Goal: Task Accomplishment & Management: Manage account settings

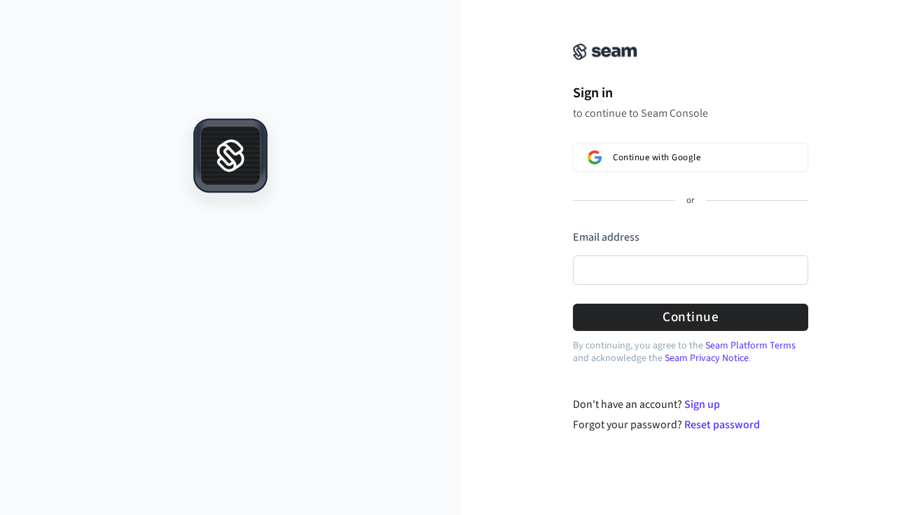
click at [666, 183] on div "Continue with Google or Email address Password Continue" at bounding box center [690, 237] width 235 height 188
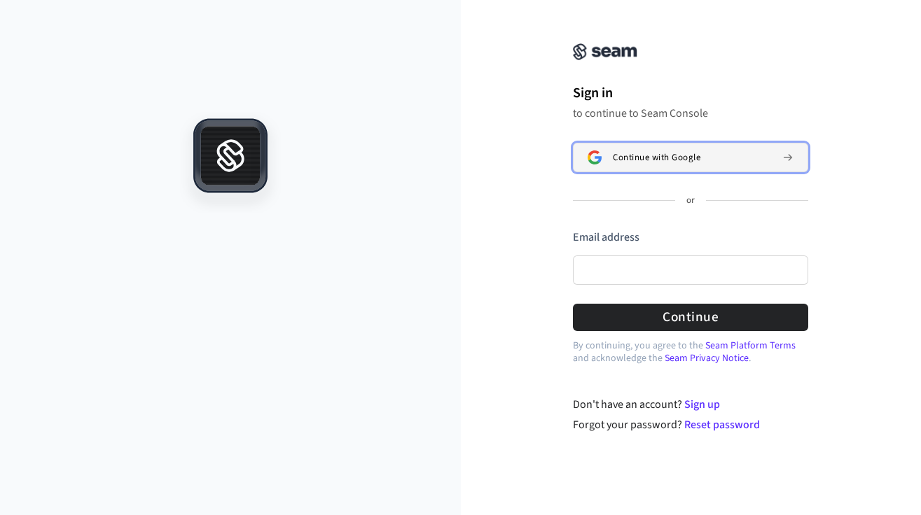
click at [671, 162] on span "Continue with Google" at bounding box center [657, 157] width 88 height 11
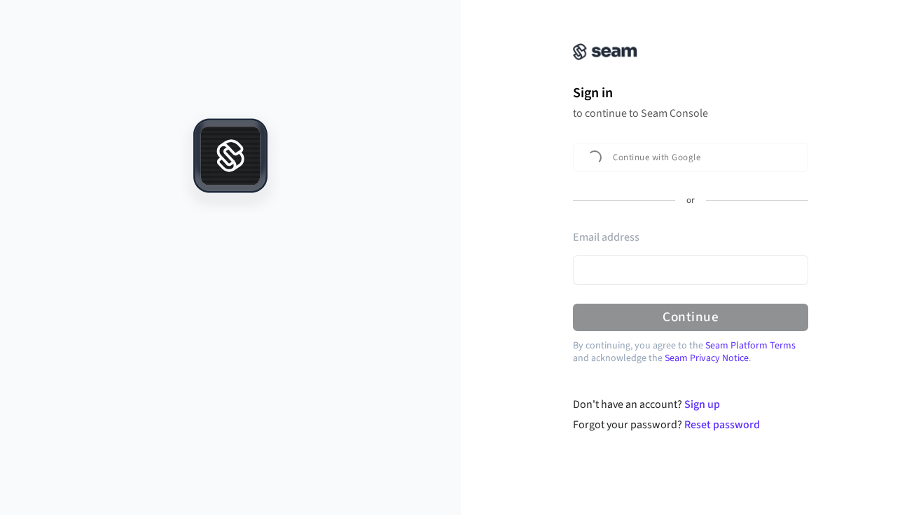
click at [655, 265] on div "Email address" at bounding box center [690, 261] width 235 height 63
click at [682, 274] on div "Email address" at bounding box center [690, 261] width 235 height 63
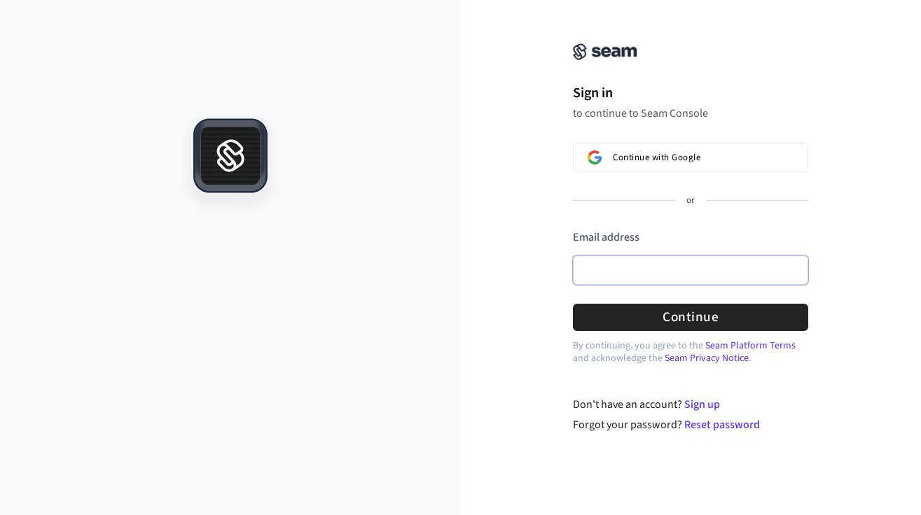
click at [669, 268] on input "Email address" at bounding box center [690, 270] width 235 height 29
type input "**********"
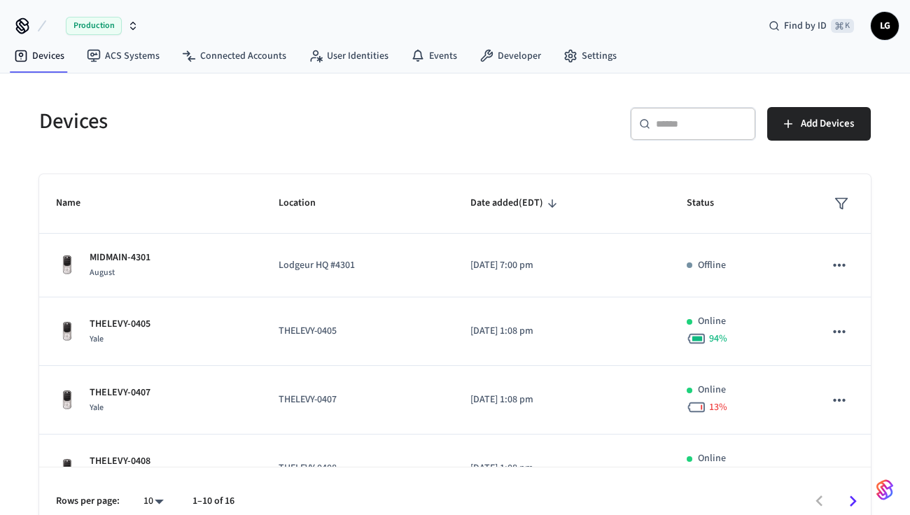
click at [677, 111] on div "​ ​" at bounding box center [693, 124] width 126 height 34
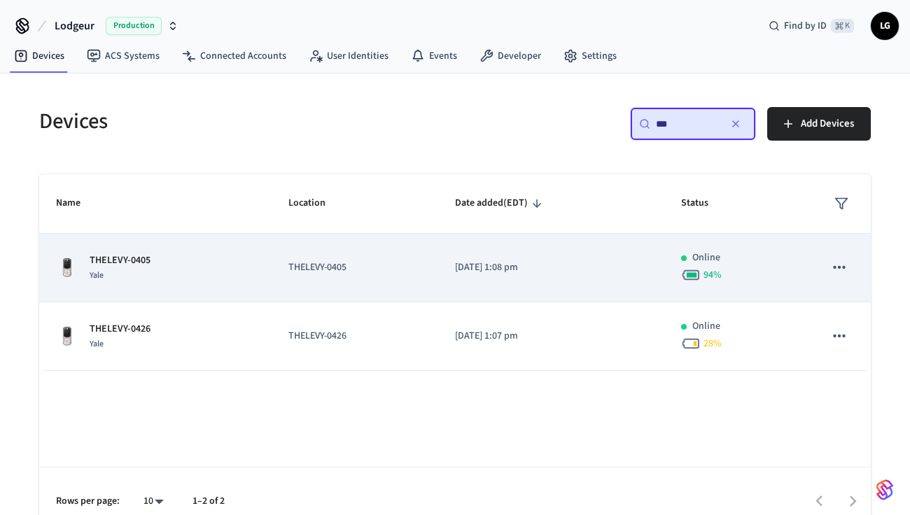
type input "***"
click at [155, 267] on div "THELEVY-0405 Yale" at bounding box center [155, 267] width 199 height 29
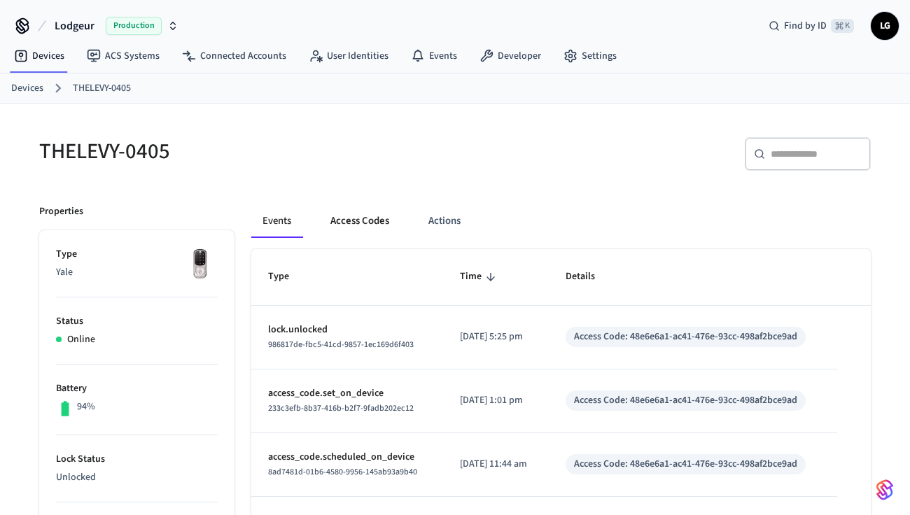
click at [363, 221] on button "Access Codes" at bounding box center [359, 221] width 81 height 34
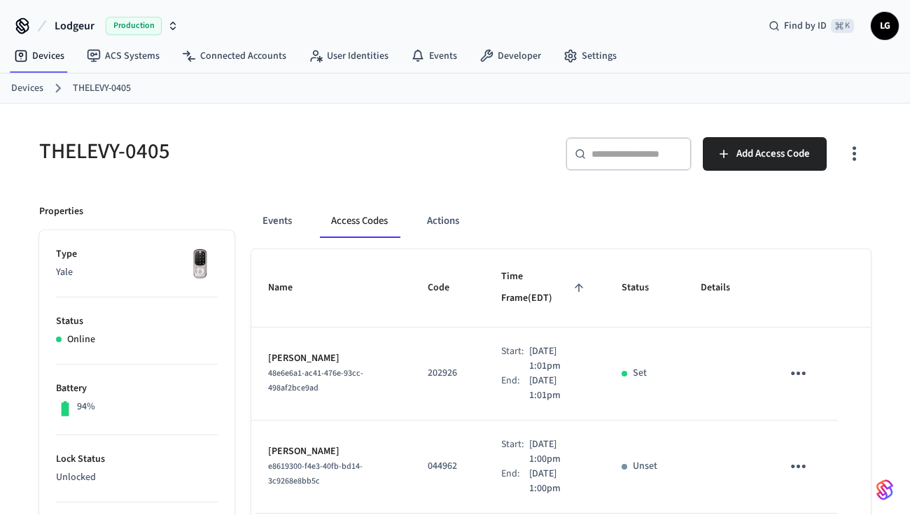
click at [800, 456] on icon "sticky table" at bounding box center [799, 467] width 22 height 22
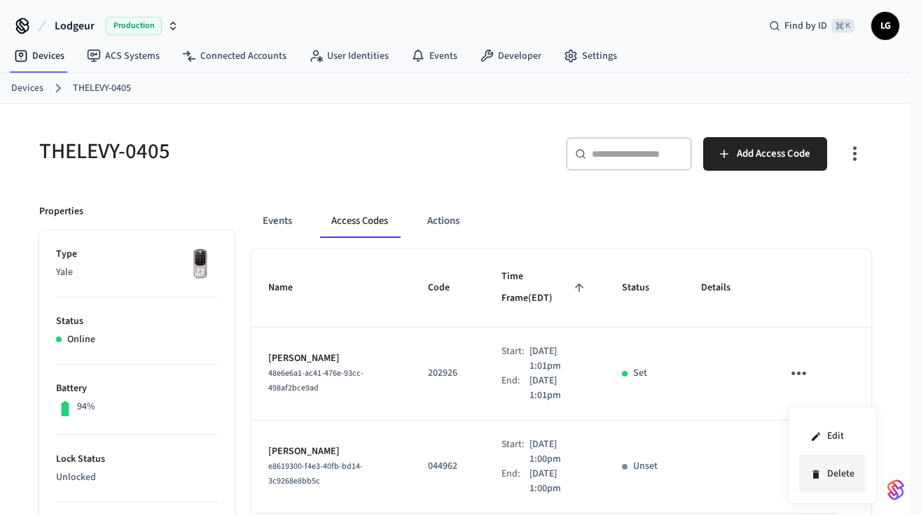
click at [838, 476] on li "Delete" at bounding box center [832, 474] width 67 height 37
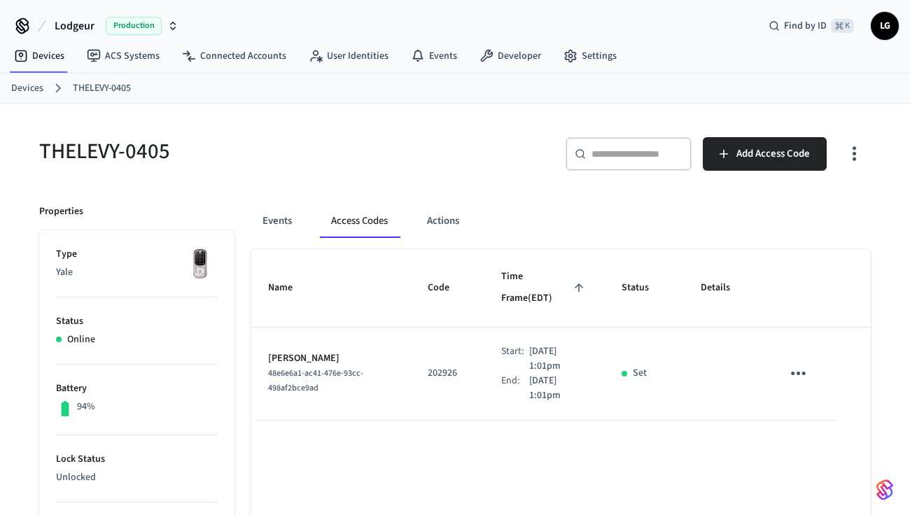
click at [875, 29] on span "LG" at bounding box center [884, 25] width 25 height 25
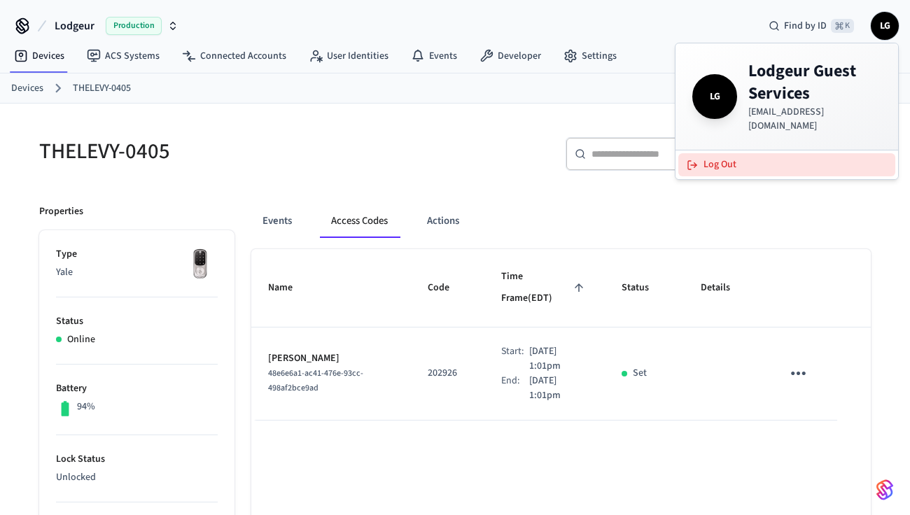
click at [746, 161] on button "Log Out" at bounding box center [786, 164] width 217 height 23
